Goal: Information Seeking & Learning: Learn about a topic

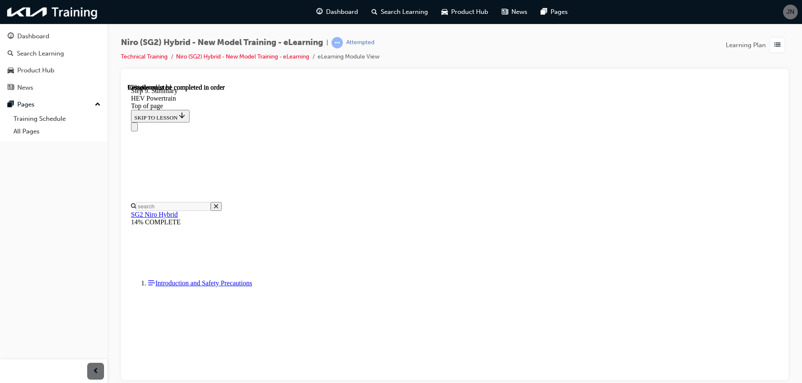
scroll to position [2194, 0]
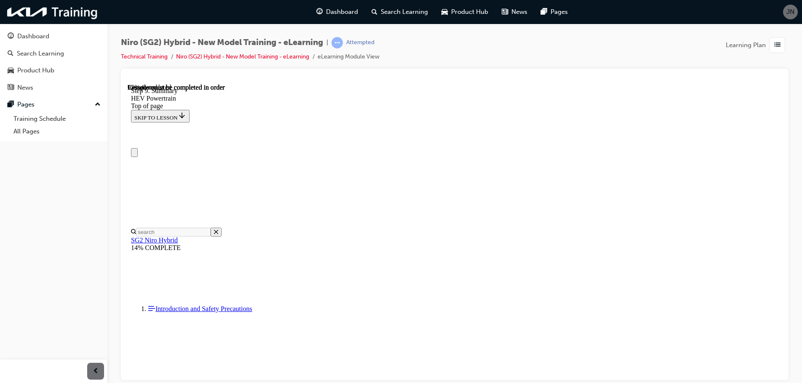
scroll to position [0, 0]
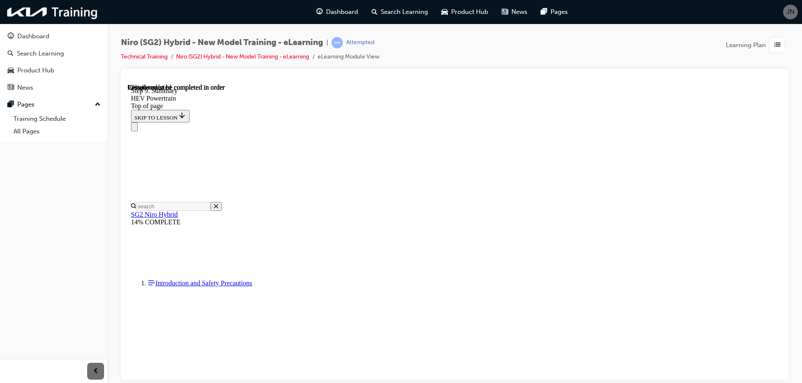
drag, startPoint x: 778, startPoint y: 317, endPoint x: 909, endPoint y: 394, distance: 151.8
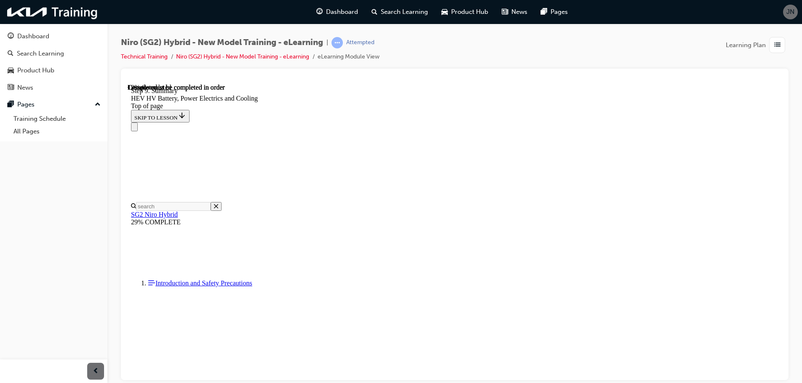
scroll to position [489, 0]
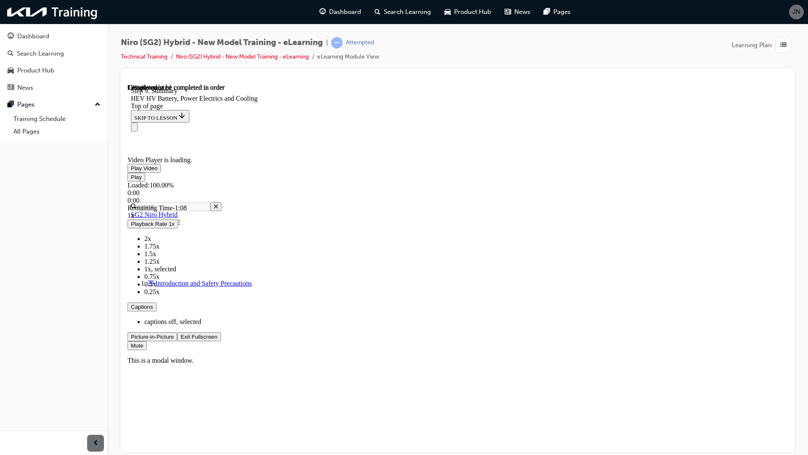
click at [166, 204] on div "Loaded : 100.00% 0:00 0:00" at bounding box center [458, 192] width 660 height 23
click at [131, 180] on span "Video player" at bounding box center [131, 176] width 0 height 6
click at [254, 146] on video "Video player" at bounding box center [191, 114] width 126 height 63
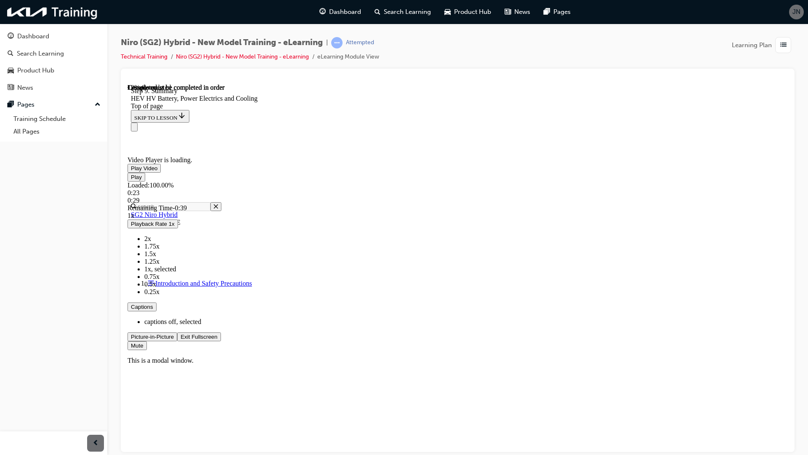
click at [387, 196] on div "0:23" at bounding box center [458, 193] width 660 height 8
click at [254, 146] on video "Video player" at bounding box center [191, 114] width 126 height 63
click at [550, 204] on div "Loaded : 100.00% 0:40 0:45" at bounding box center [458, 192] width 660 height 23
click at [131, 171] on span "Video player" at bounding box center [131, 168] width 0 height 6
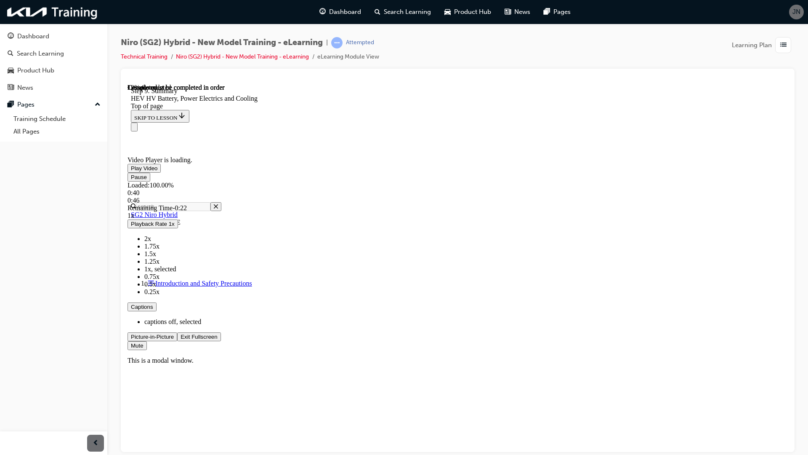
click at [254, 146] on video "Video player" at bounding box center [191, 114] width 126 height 63
click at [131, 171] on span "Video player" at bounding box center [131, 168] width 0 height 6
click at [640, 204] on div "Loaded : 100.00% 0:50 0:50" at bounding box center [458, 192] width 660 height 23
click at [254, 146] on video "Video player" at bounding box center [191, 114] width 126 height 63
click at [131, 171] on span "Video player" at bounding box center [131, 168] width 0 height 6
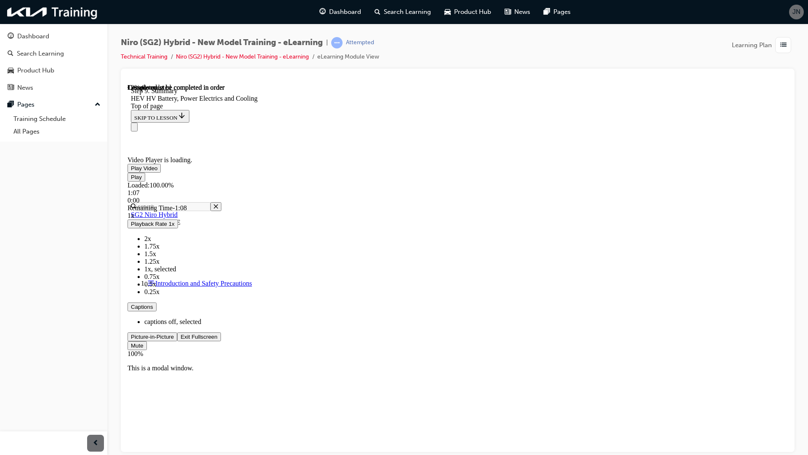
drag, startPoint x: 884, startPoint y: 521, endPoint x: 898, endPoint y: 480, distance: 43.1
click at [788, 383] on div "Video Player is loading. Play Video Play Loaded : 100.00% 1:07 0:00 Remaining T…" at bounding box center [458, 268] width 660 height 370
click at [181, 339] on span "Video player" at bounding box center [181, 336] width 0 height 6
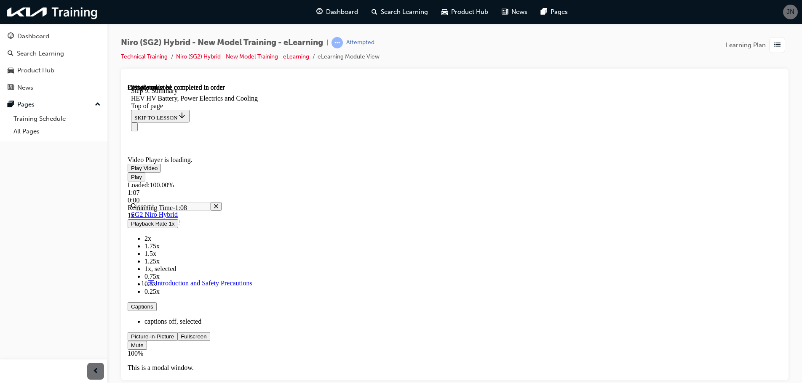
scroll to position [994, 0]
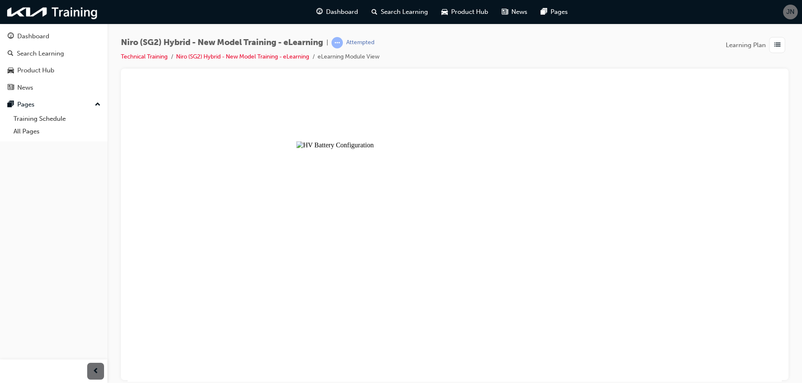
click at [467, 242] on button "Unzoom image" at bounding box center [455, 232] width 654 height 298
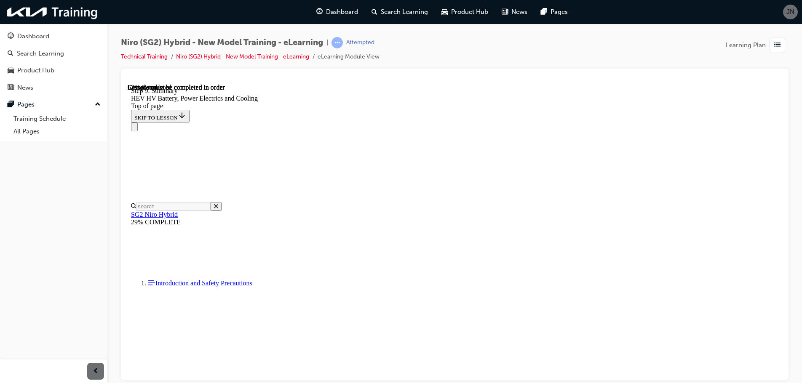
scroll to position [1969, 0]
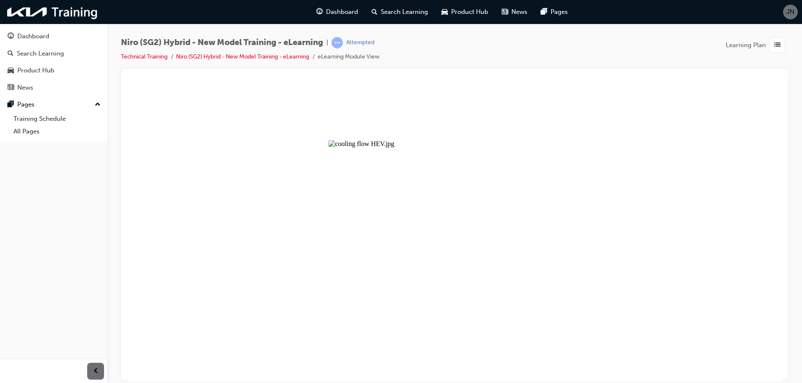
click at [658, 182] on button "Unzoom image" at bounding box center [455, 232] width 654 height 298
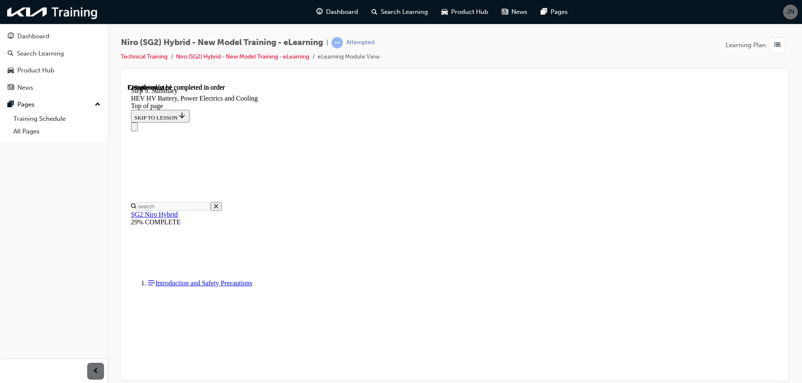
scroll to position [2306, 0]
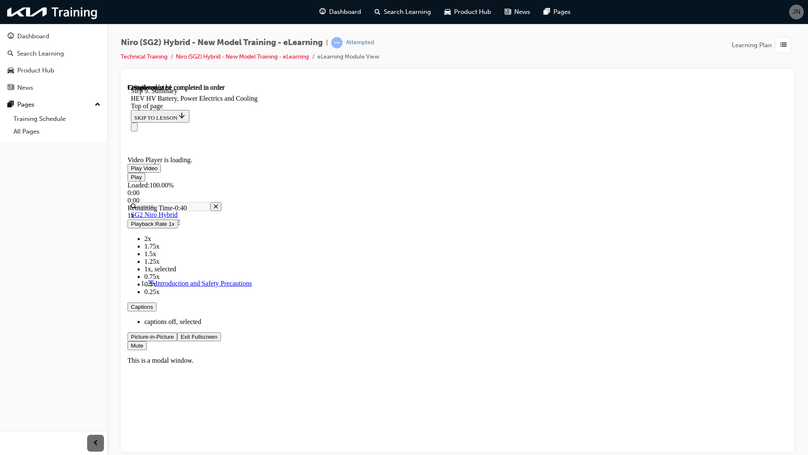
click at [131, 180] on span "Video player" at bounding box center [131, 176] width 0 height 6
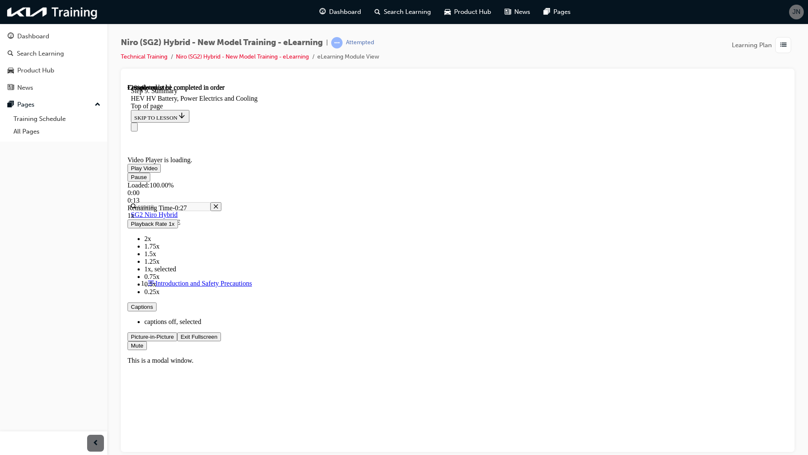
click at [131, 180] on span "Video player" at bounding box center [131, 176] width 0 height 6
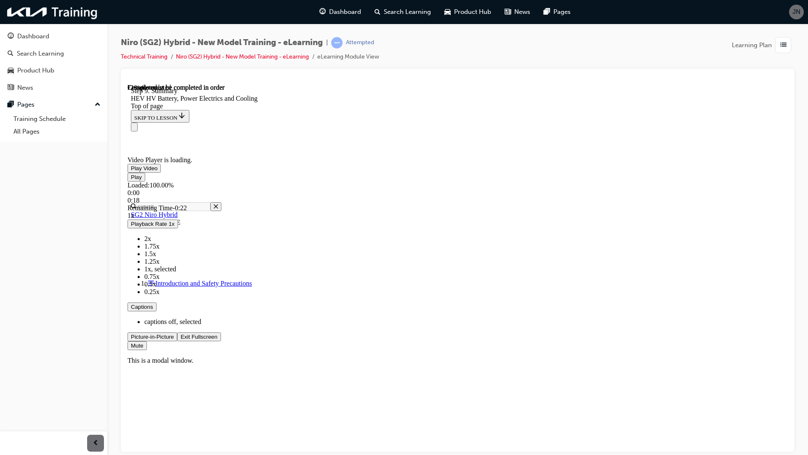
click at [131, 180] on span "Video player" at bounding box center [131, 176] width 0 height 6
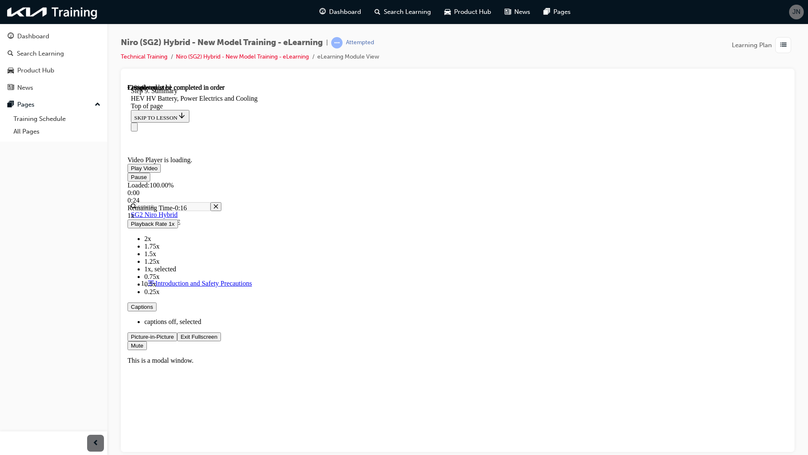
click at [131, 180] on span "Video player" at bounding box center [131, 176] width 0 height 6
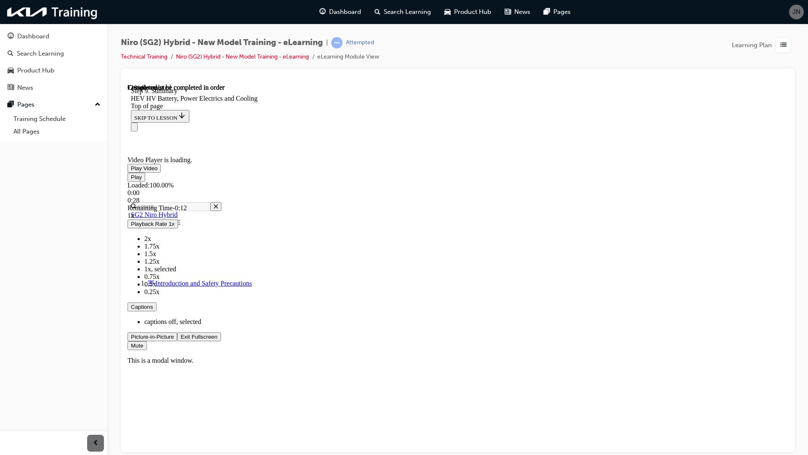
click at [131, 180] on span "Video player" at bounding box center [131, 176] width 0 height 6
click at [181, 339] on span "Video player" at bounding box center [181, 336] width 0 height 6
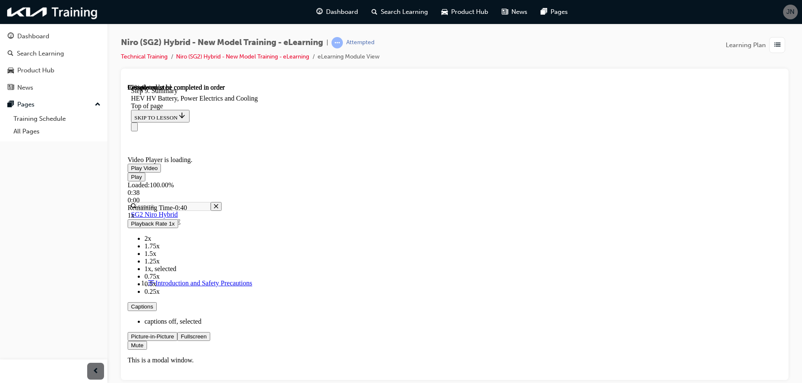
scroll to position [3106, 0]
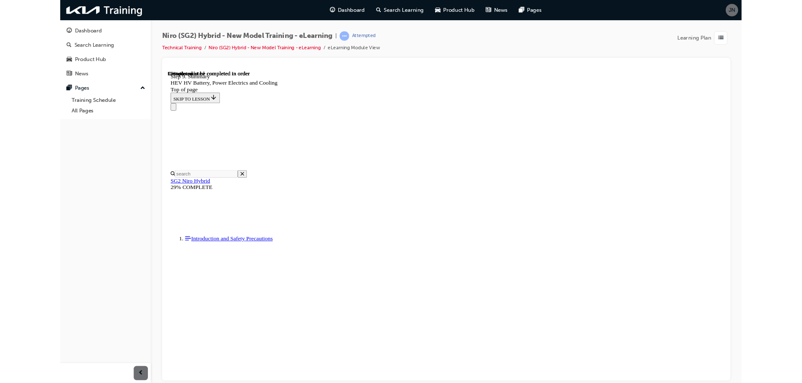
scroll to position [3009, 0]
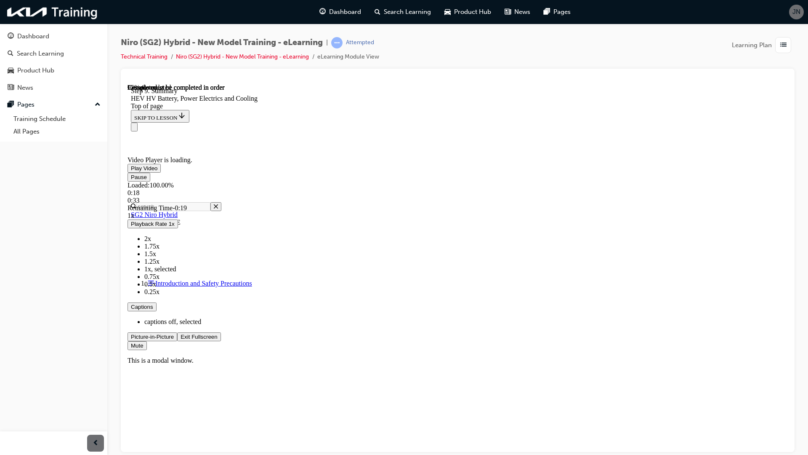
click at [391, 204] on div "Loaded : 100.00% 0:18 0:33" at bounding box center [458, 192] width 660 height 23
click at [181, 339] on span "Video player" at bounding box center [181, 336] width 0 height 6
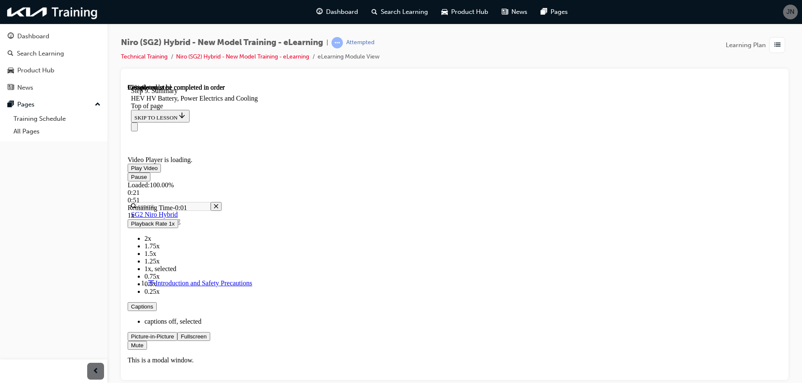
scroll to position [3148, 0]
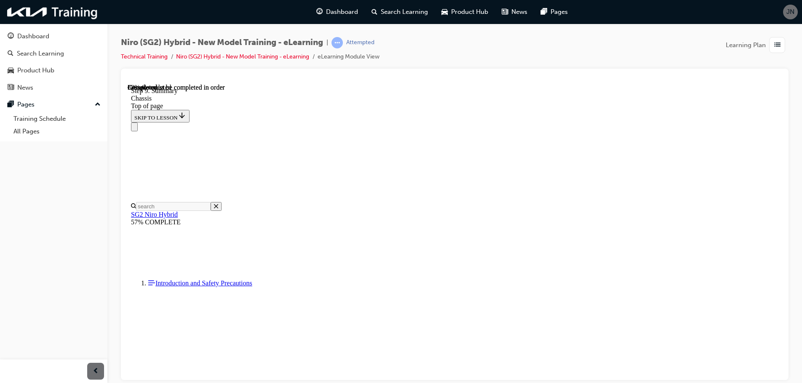
drag, startPoint x: 778, startPoint y: 309, endPoint x: 909, endPoint y: 422, distance: 172.9
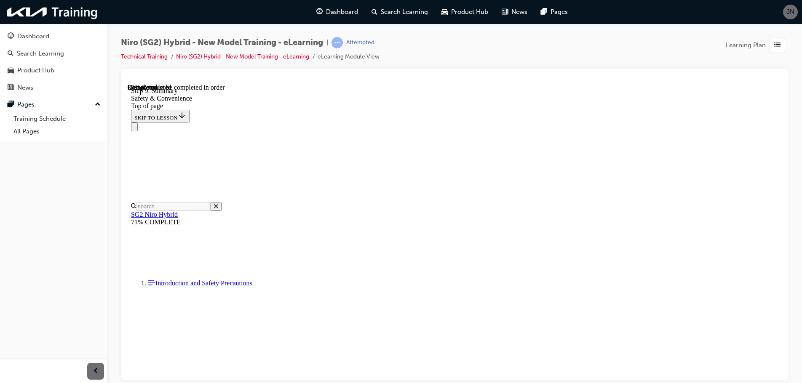
scroll to position [1625, 0]
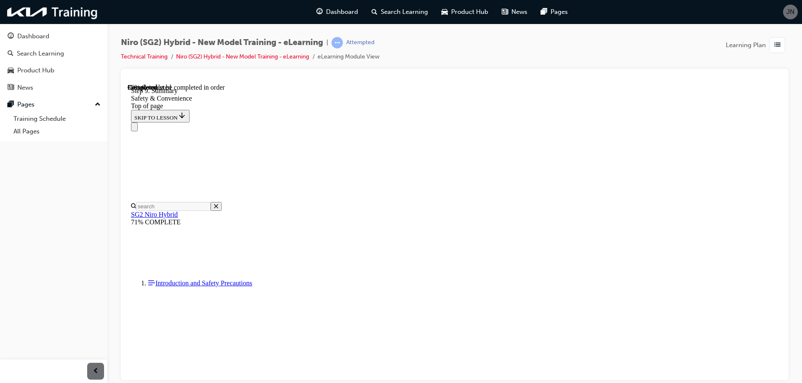
scroll to position [2341, 0]
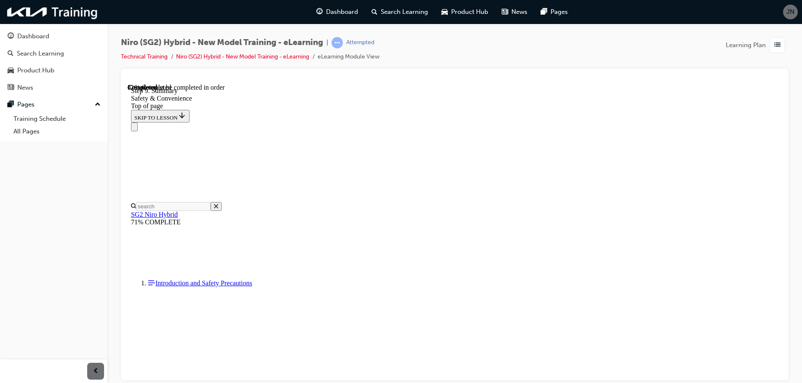
scroll to position [3028, 0]
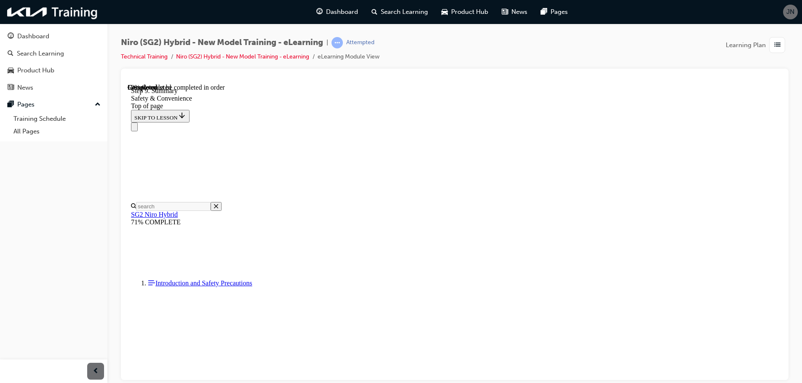
scroll to position [2944, 0]
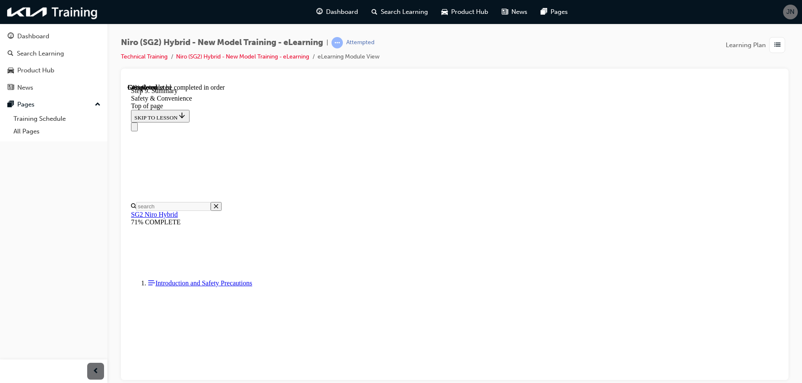
scroll to position [3744, 0]
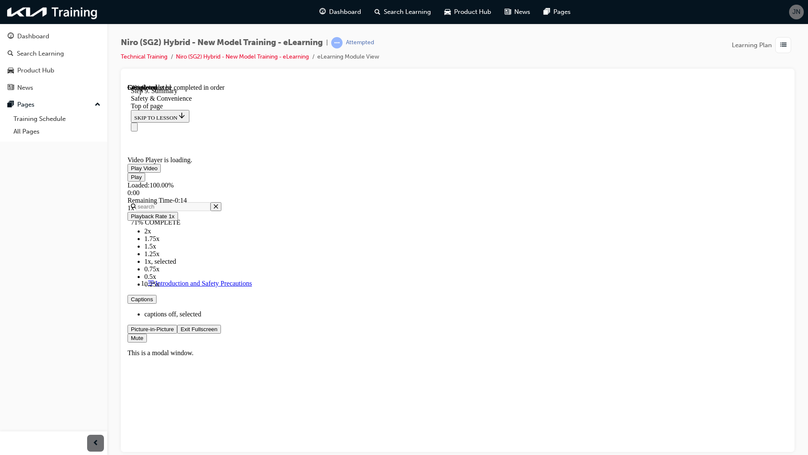
click at [254, 146] on video "Video player" at bounding box center [191, 114] width 126 height 63
click at [181, 332] on span "Video player" at bounding box center [181, 328] width 0 height 6
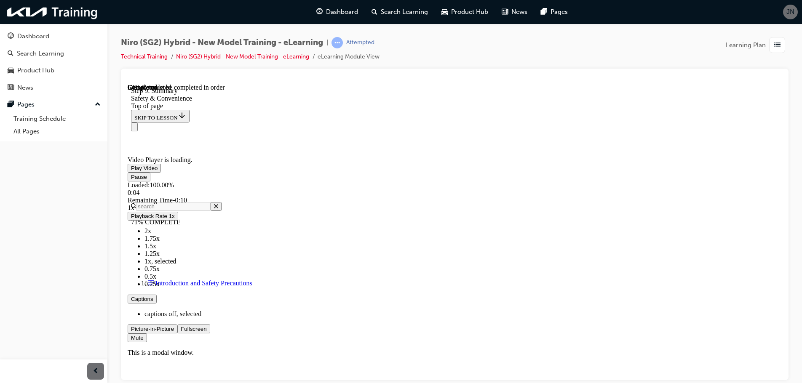
scroll to position [4039, 0]
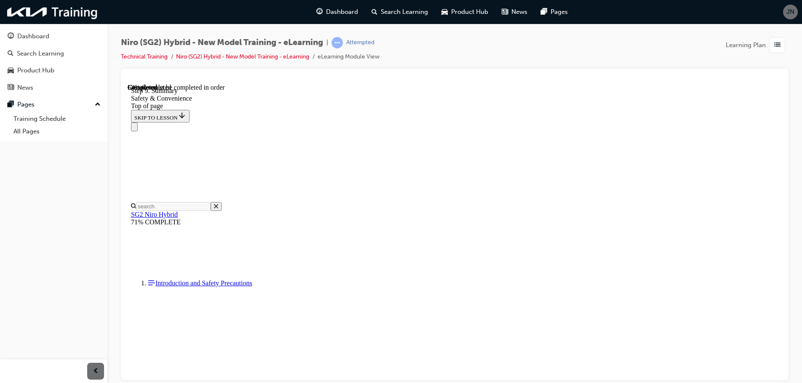
scroll to position [4375, 0]
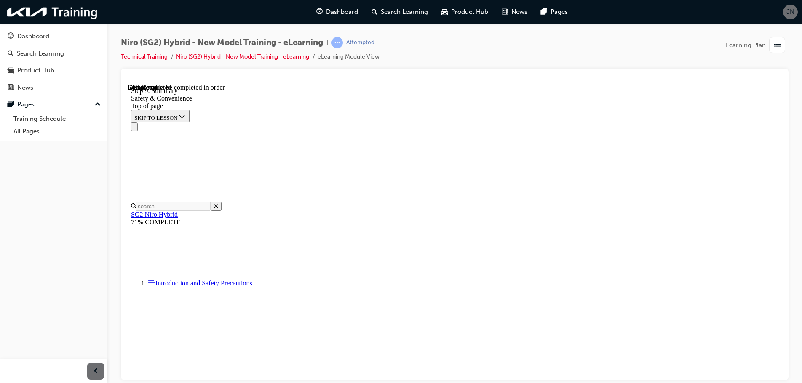
scroll to position [4544, 0]
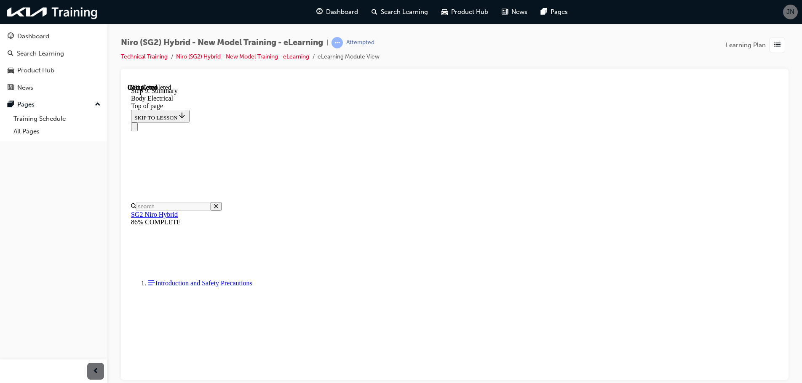
scroll to position [1215, 0]
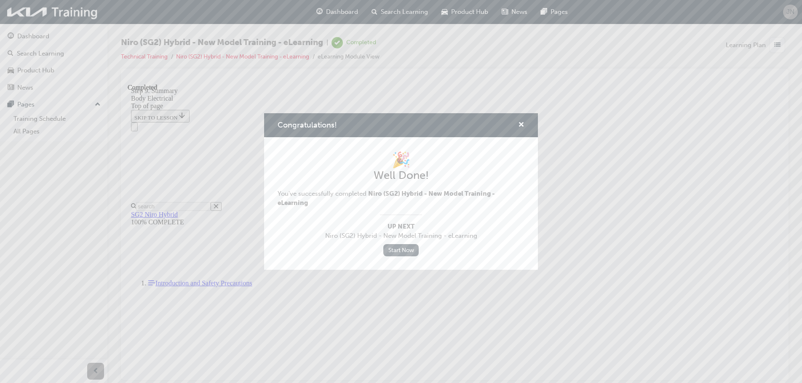
click at [402, 254] on link "Start Now" at bounding box center [400, 250] width 35 height 12
click at [401, 252] on link "Start Now" at bounding box center [400, 250] width 35 height 12
click at [519, 126] on span "cross-icon" at bounding box center [521, 126] width 6 height 8
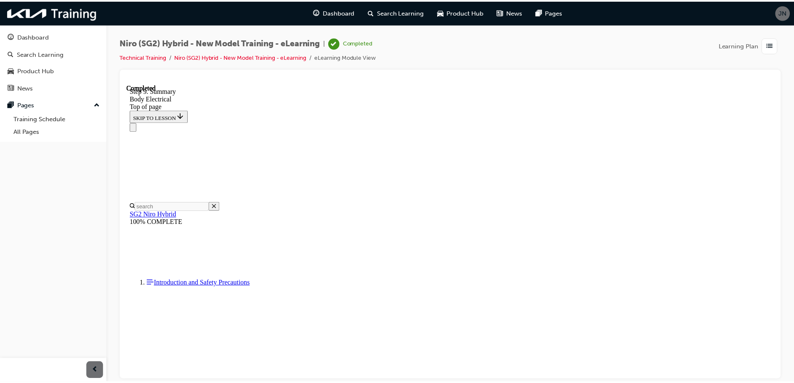
scroll to position [1260, 0]
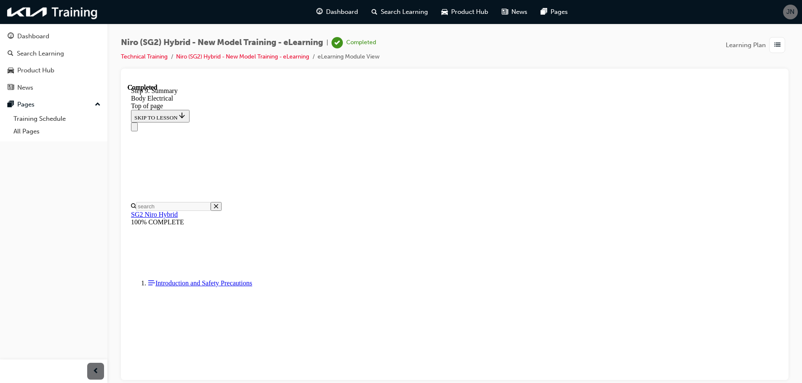
click at [42, 37] on div "Dashboard" at bounding box center [33, 37] width 32 height 10
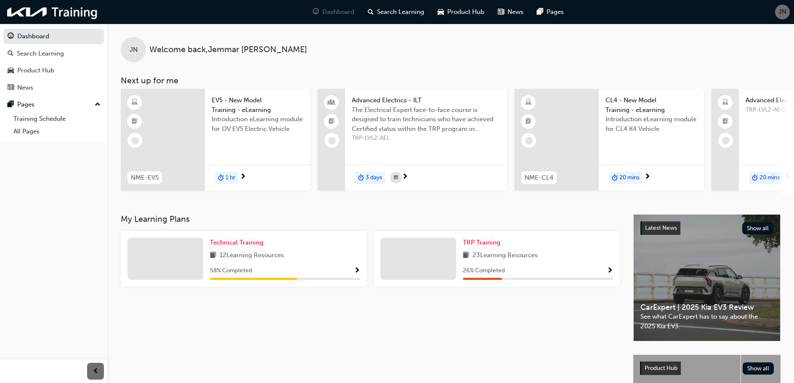
click at [355, 274] on span "Show Progress" at bounding box center [357, 271] width 6 height 8
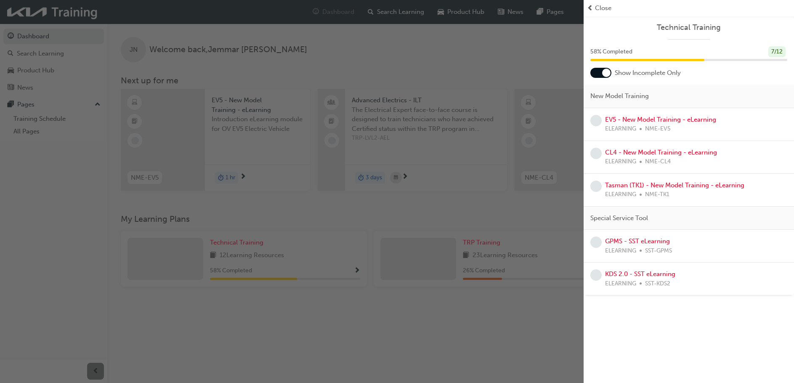
click at [448, 326] on div "button" at bounding box center [292, 191] width 584 height 383
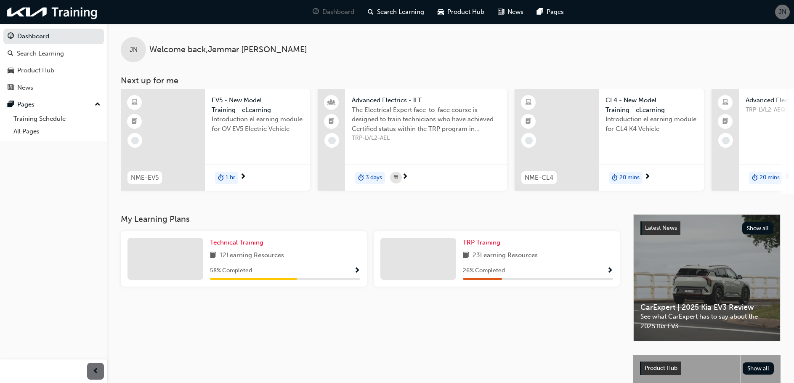
click at [609, 272] on span "Show Progress" at bounding box center [610, 271] width 6 height 8
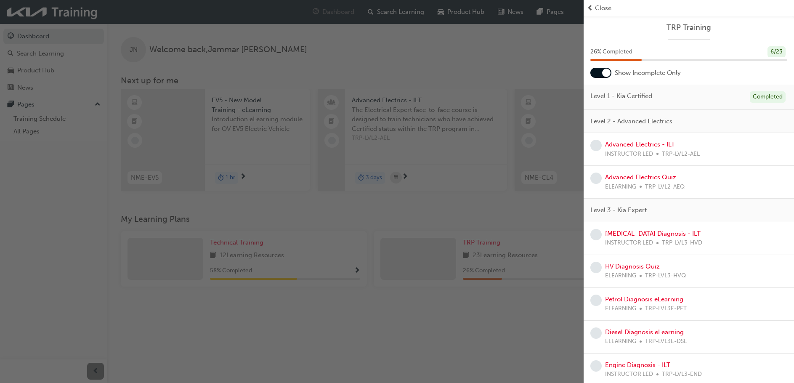
click at [509, 315] on div "button" at bounding box center [292, 191] width 584 height 383
